Goal: Task Accomplishment & Management: Complete application form

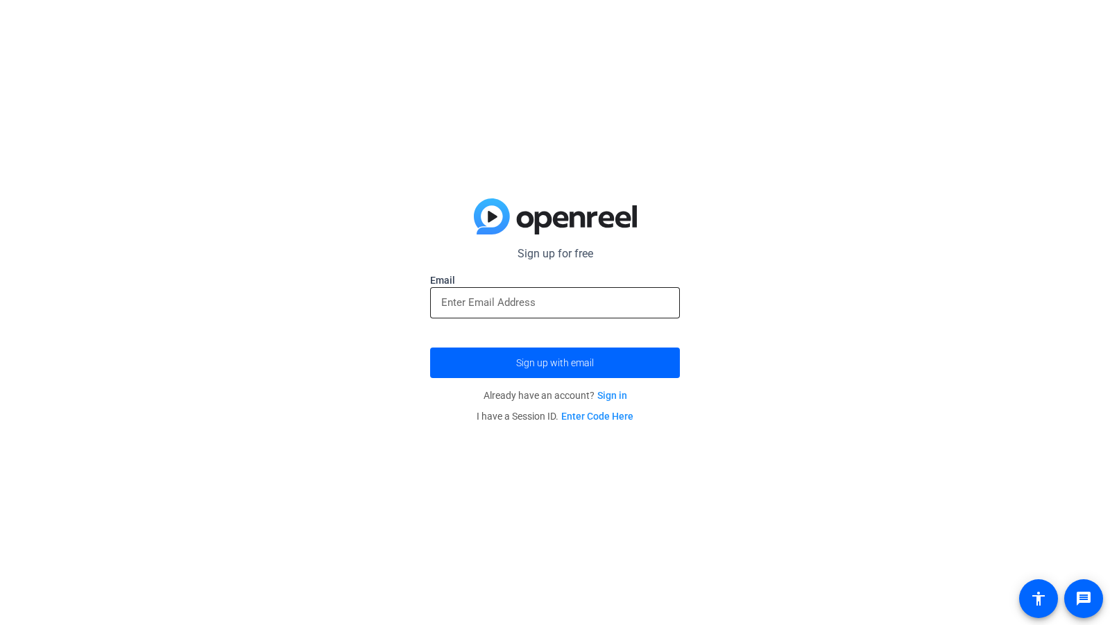
click at [546, 307] on input "email" at bounding box center [555, 302] width 228 height 17
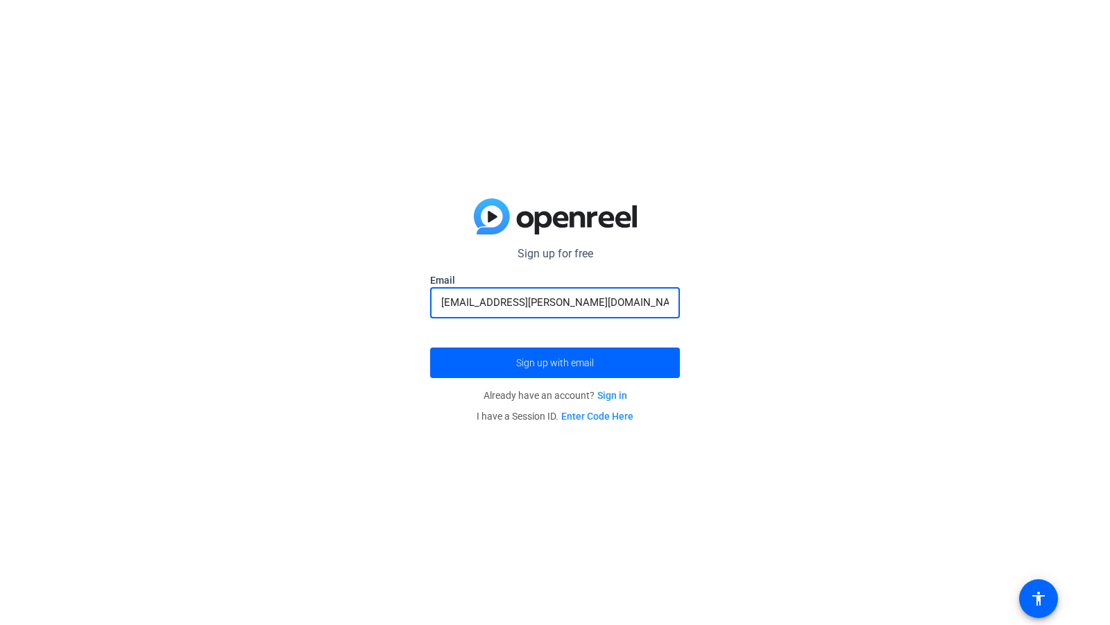
type input "[EMAIL_ADDRESS][PERSON_NAME][DOMAIN_NAME]"
click at [851, 198] on div "Sign up for free Email [EMAIL_ADDRESS][PERSON_NAME][DOMAIN_NAME] Sign up with e…" at bounding box center [555, 312] width 1110 height 625
drag, startPoint x: 605, startPoint y: 303, endPoint x: 228, endPoint y: 267, distance: 379.3
click at [230, 267] on div "Sign up for free Email [EMAIL_ADDRESS][PERSON_NAME][DOMAIN_NAME] Sign up with e…" at bounding box center [555, 312] width 1110 height 625
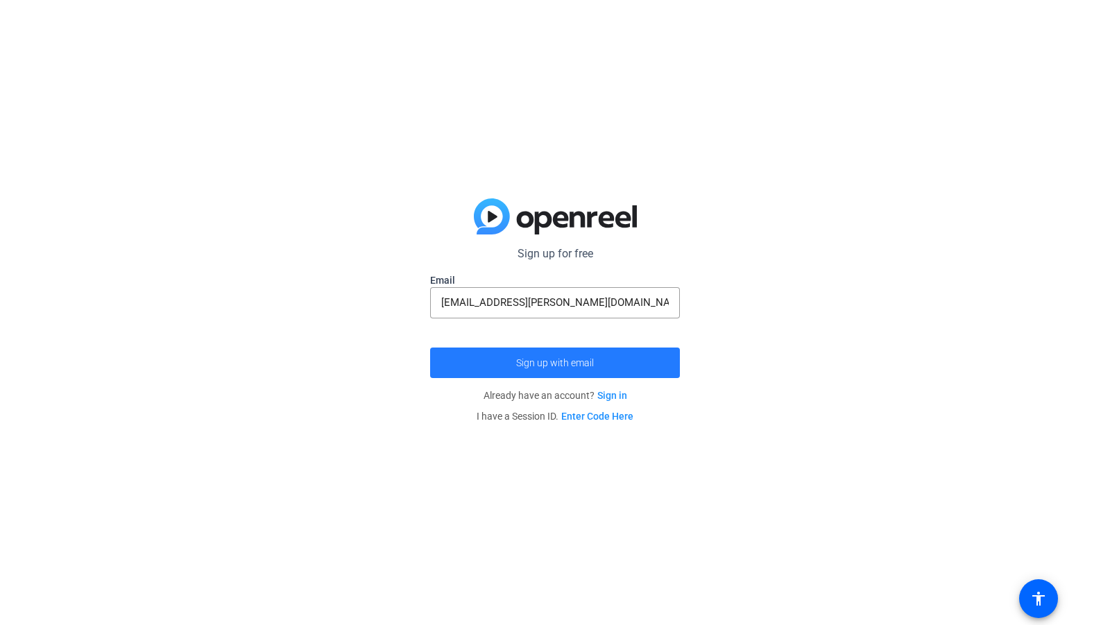
click at [489, 376] on span "submit" at bounding box center [555, 362] width 250 height 33
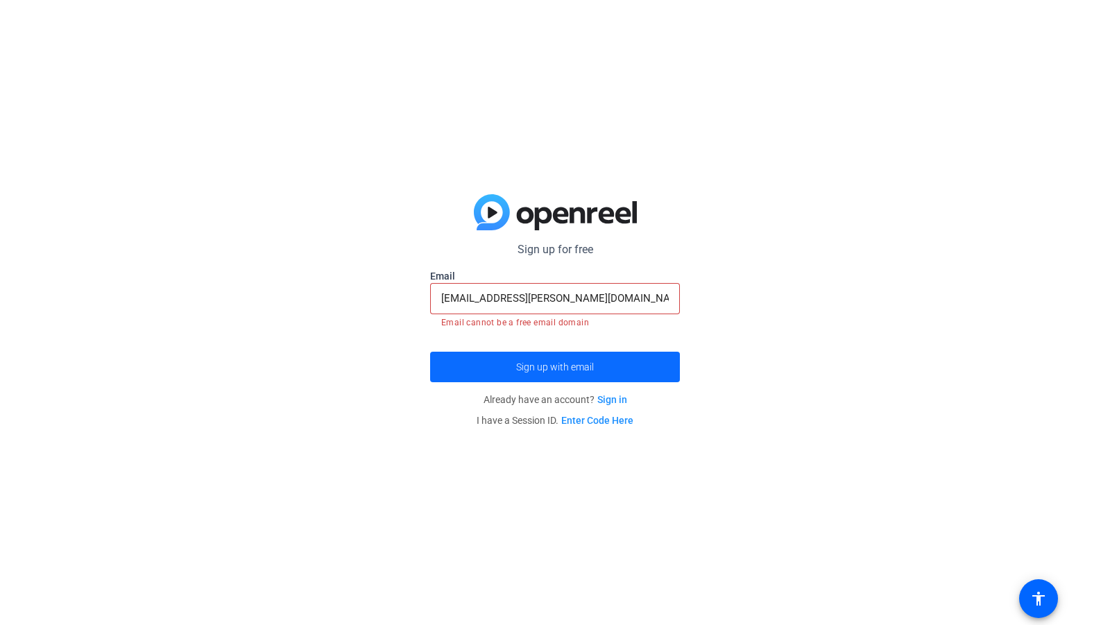
click at [639, 368] on span "submit" at bounding box center [555, 366] width 250 height 33
click at [637, 368] on span "submit" at bounding box center [555, 366] width 250 height 33
click at [644, 358] on span "submit" at bounding box center [555, 366] width 250 height 33
click at [648, 353] on span "submit" at bounding box center [555, 366] width 250 height 33
click at [613, 416] on link "Enter Code Here" at bounding box center [597, 420] width 72 height 11
